Goal: Task Accomplishment & Management: Manage account settings

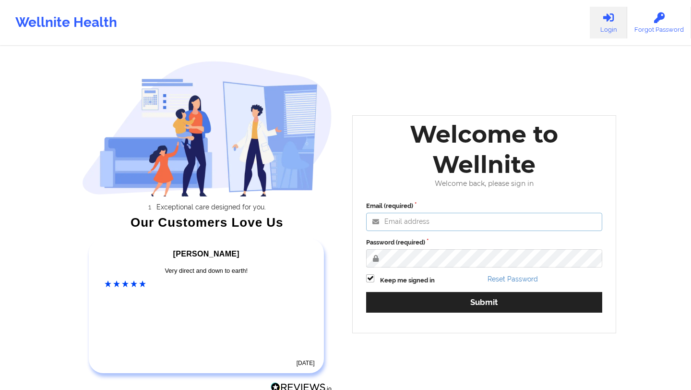
click at [470, 222] on input "Email (required)" at bounding box center [484, 222] width 236 height 18
type input "[EMAIL_ADDRESS][DOMAIN_NAME]"
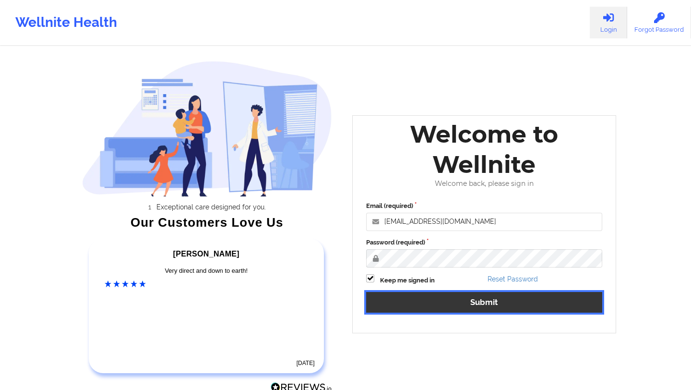
click at [424, 306] on button "Submit" at bounding box center [484, 302] width 236 height 21
